Goal: Navigation & Orientation: Find specific page/section

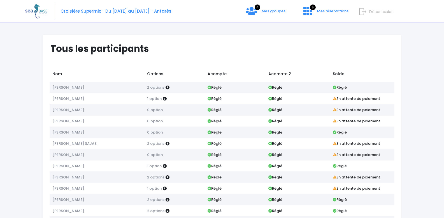
scroll to position [47, 0]
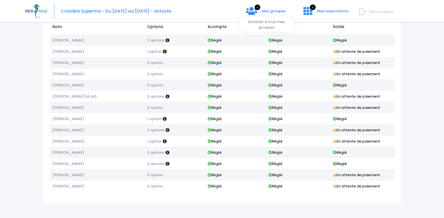
click at [262, 10] on div "Croisière Supermix - Du 22/11/2025 au 29/11/2025 - Antarès 4 Mes groupes 5" at bounding box center [217, 11] width 385 height 22
click at [254, 11] on icon at bounding box center [251, 10] width 11 height 9
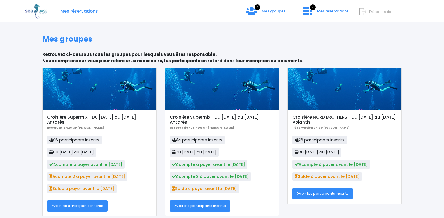
click at [80, 105] on div at bounding box center [100, 89] width 114 height 42
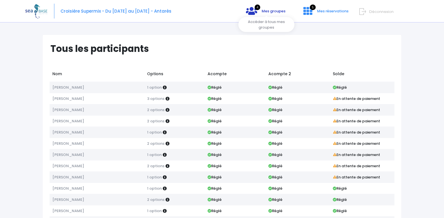
click at [265, 11] on span "Mes groupes" at bounding box center [274, 10] width 24 height 5
